Goal: Obtain resource: Obtain resource

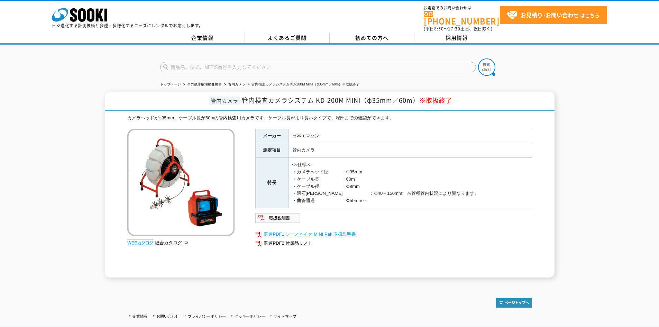
click at [302, 231] on link "関連PDF1 シースネイク MINI Pak 取扱説明書" at bounding box center [393, 234] width 277 height 9
click at [169, 240] on link "総合カタログ" at bounding box center [172, 242] width 34 height 5
click at [282, 230] on link "関連PDF1 シースネイク MINI Pak 取扱説明書" at bounding box center [393, 234] width 277 height 9
click at [323, 230] on link "関連PDF1 シースネイク MINI Pak 取扱説明書" at bounding box center [393, 234] width 277 height 9
drag, startPoint x: 384, startPoint y: 198, endPoint x: 289, endPoint y: 126, distance: 118.9
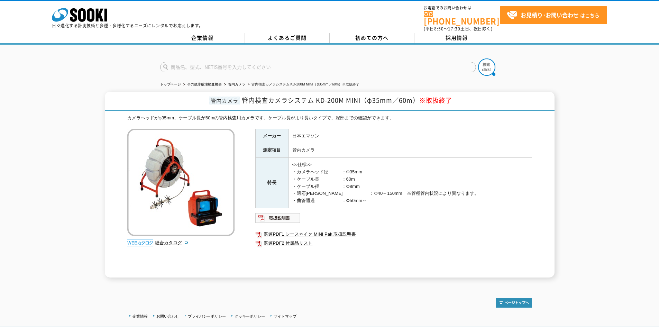
click at [289, 129] on tbody "メーカー 日本エマソン 測定項目 管内カメラ 特長 <<仕様>> ・カメラヘッド径　　　：Φ35mm ・ケーブル長　　　　　：60m ・ケーブル径　　　　　：…" at bounding box center [393, 168] width 276 height 79
click at [320, 129] on td "日本エマソン" at bounding box center [409, 136] width 243 height 15
click at [277, 240] on link "関連PDF2 付属品リスト" at bounding box center [393, 243] width 277 height 9
click at [292, 217] on img at bounding box center [277, 217] width 45 height 11
click at [287, 239] on link "関連PDF2 付属品リスト" at bounding box center [393, 243] width 277 height 9
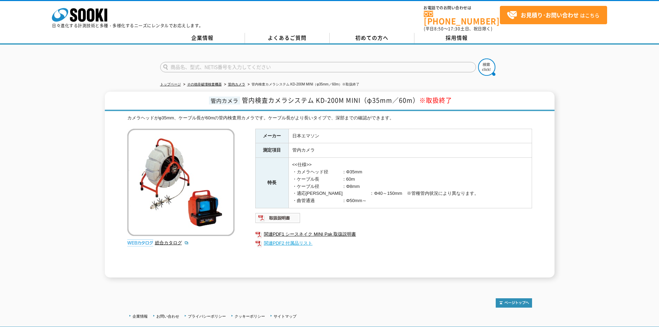
click at [302, 239] on link "関連PDF2 付属品リスト" at bounding box center [393, 243] width 277 height 9
click at [273, 212] on img at bounding box center [277, 217] width 45 height 11
click at [299, 232] on link "関連PDF1 シースネイク MINI Pak 取扱説明書" at bounding box center [393, 234] width 277 height 9
